Goal: Task Accomplishment & Management: Manage account settings

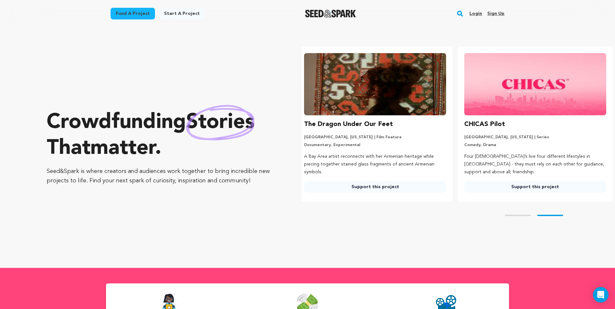
scroll to position [0, 165]
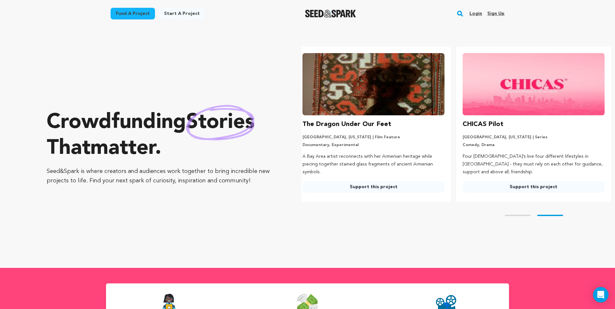
click at [473, 14] on link "Login" at bounding box center [475, 13] width 13 height 10
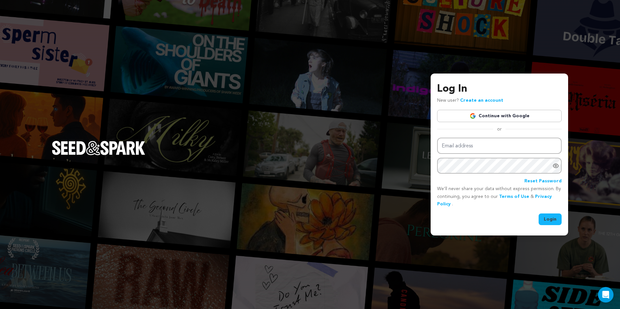
type input "darkhillsentertainments@gmail.com"
click at [552, 215] on button "Login" at bounding box center [549, 220] width 23 height 12
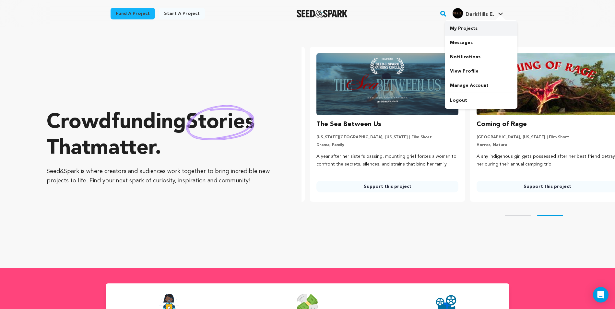
scroll to position [0, 165]
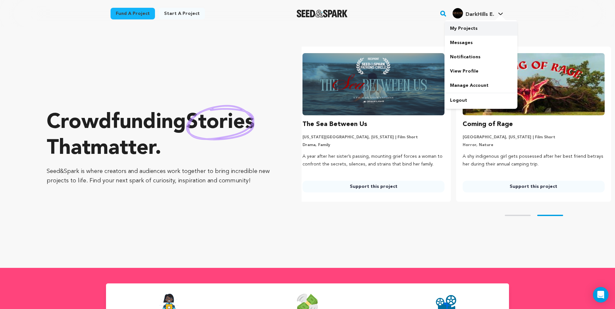
click at [464, 26] on link "My Projects" at bounding box center [481, 28] width 73 height 14
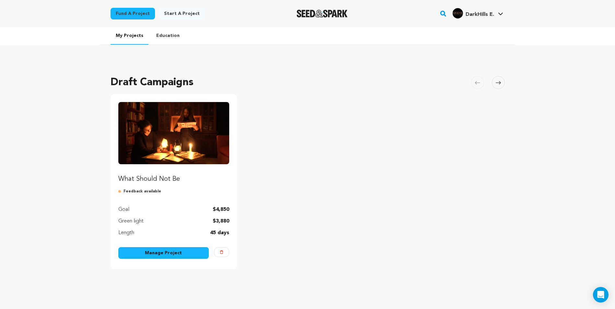
click at [143, 124] on img "Fund What Should Not Be" at bounding box center [173, 133] width 111 height 62
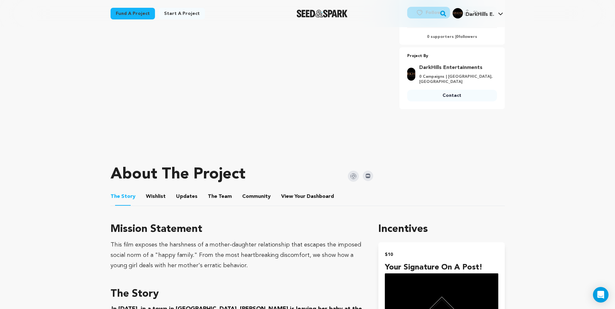
scroll to position [162, 0]
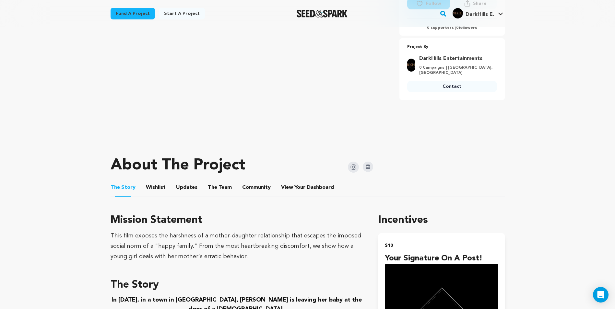
click at [212, 186] on button "The Team" at bounding box center [220, 189] width 16 height 16
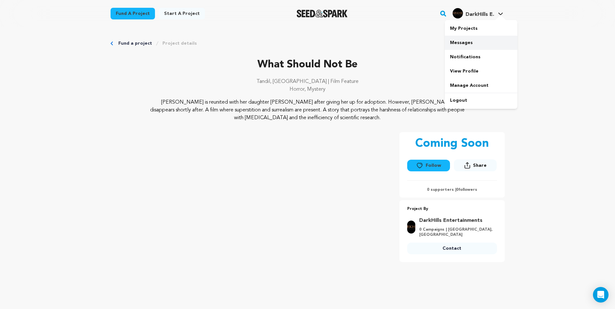
click at [461, 42] on link "Messages" at bounding box center [481, 43] width 73 height 14
